Goal: Find specific page/section: Find specific page/section

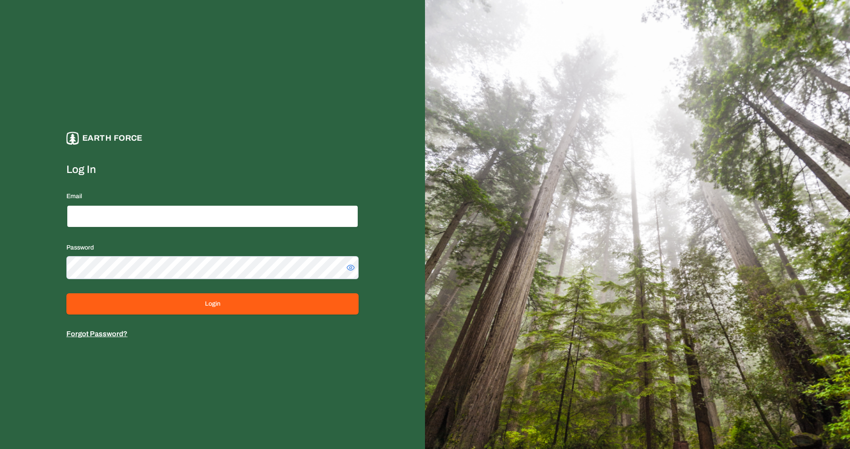
type input "**********"
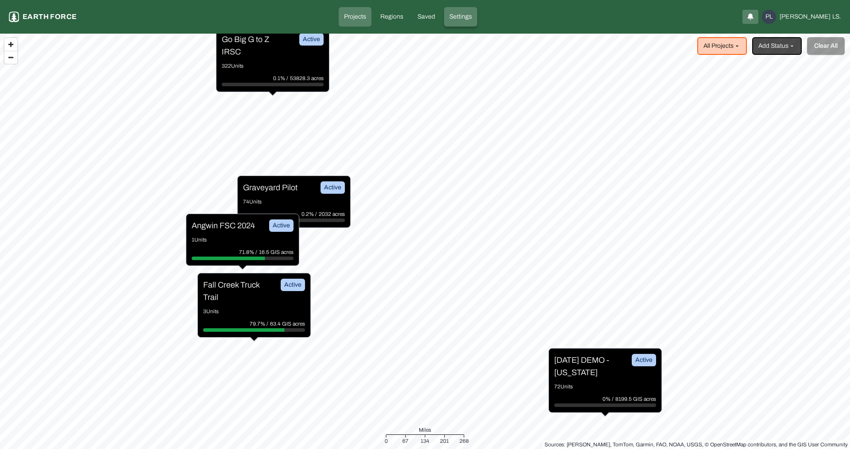
click at [472, 16] on p "Settings" at bounding box center [460, 16] width 23 height 9
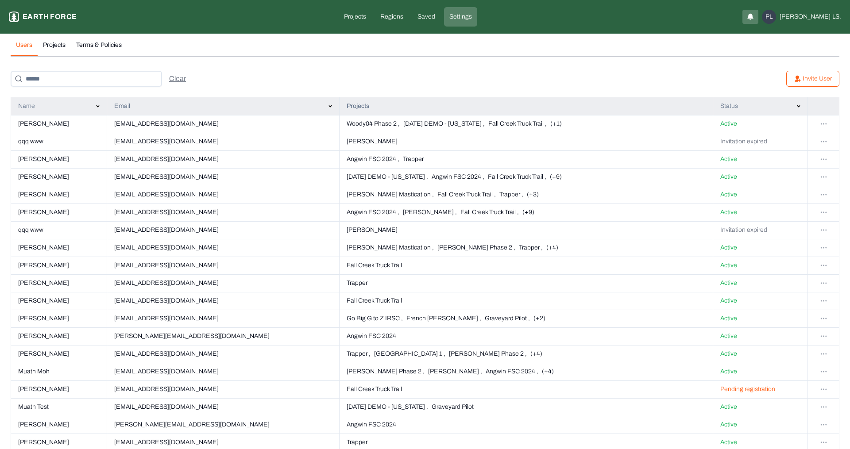
click at [56, 46] on button "Projects" at bounding box center [54, 48] width 33 height 15
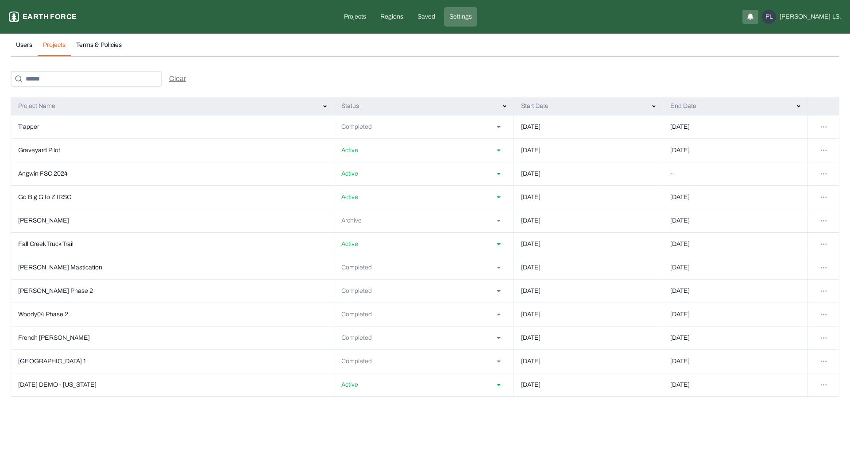
click at [493, 128] on html "Settings Earth force Projects Regions Saved Settings PL [PERSON_NAME] LS. Users…" at bounding box center [425, 204] width 850 height 408
click at [822, 7] on div "Settings Earth force Projects Regions Saved Settings PL [PERSON_NAME] LS." at bounding box center [425, 16] width 832 height 19
click at [822, 19] on html "Settings Earth force Projects Regions Saved Settings PL [PERSON_NAME] LS. Users…" at bounding box center [425, 204] width 850 height 408
click at [811, 70] on div "Log out" at bounding box center [820, 68] width 56 height 14
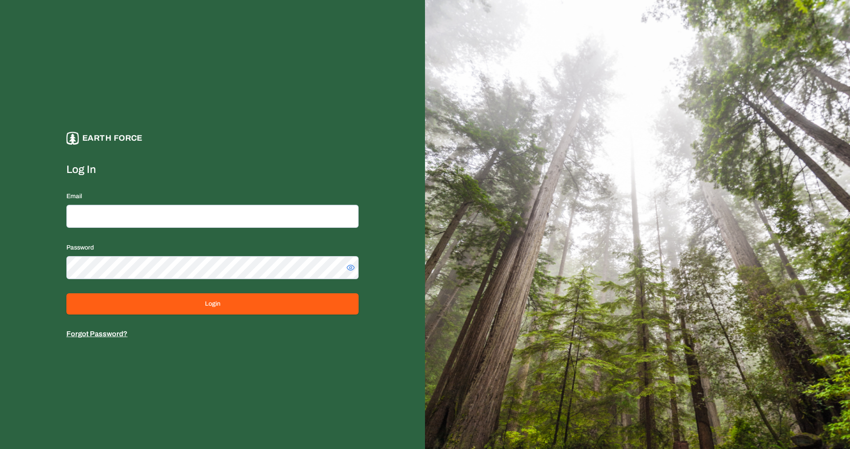
click at [376, 159] on div "Earth force Log In Email Password Login Forgot Password?" at bounding box center [212, 224] width 425 height 449
click at [374, 182] on div "Earth force Log In Email Password Login Forgot Password?" at bounding box center [212, 224] width 425 height 449
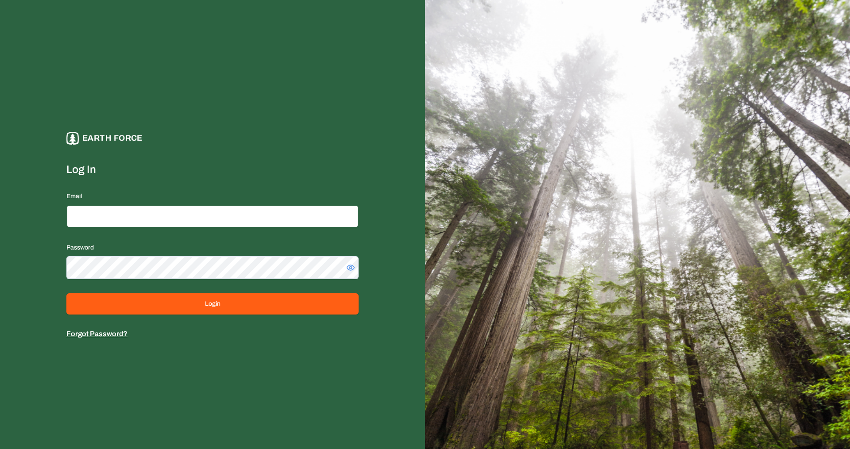
type input "**********"
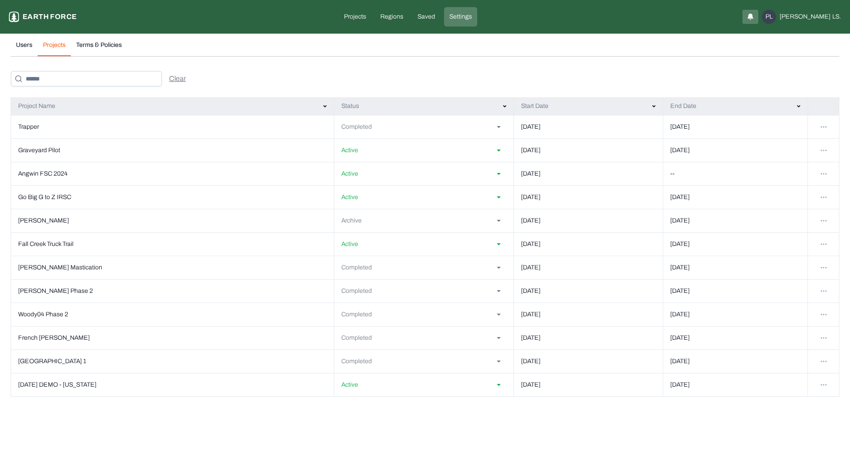
click at [44, 19] on p "Earth force" at bounding box center [50, 17] width 54 height 11
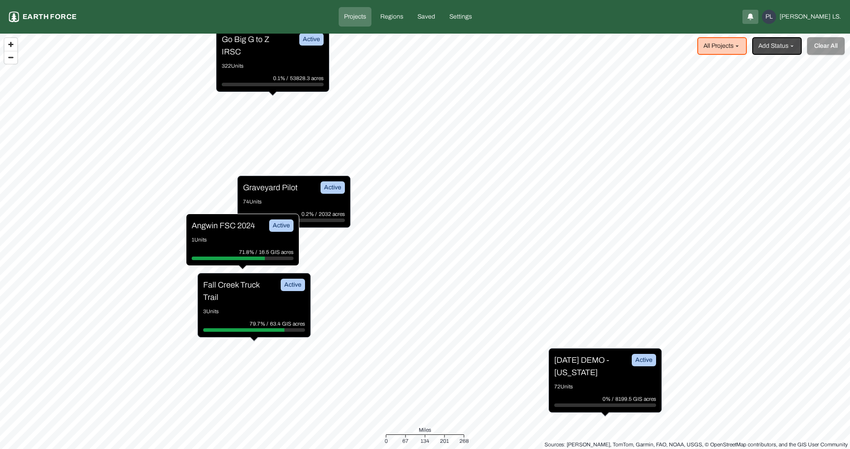
click at [223, 228] on p "Angwin FSC 2024" at bounding box center [223, 226] width 63 height 12
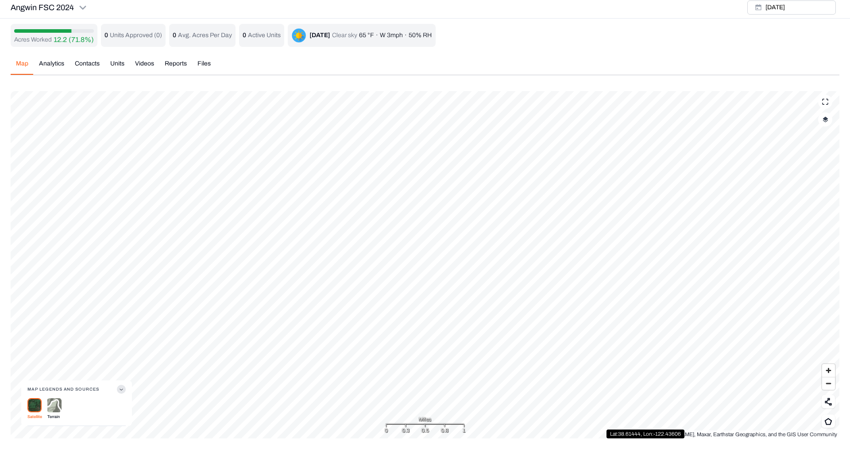
scroll to position [3, 0]
